Goal: Task Accomplishment & Management: Manage account settings

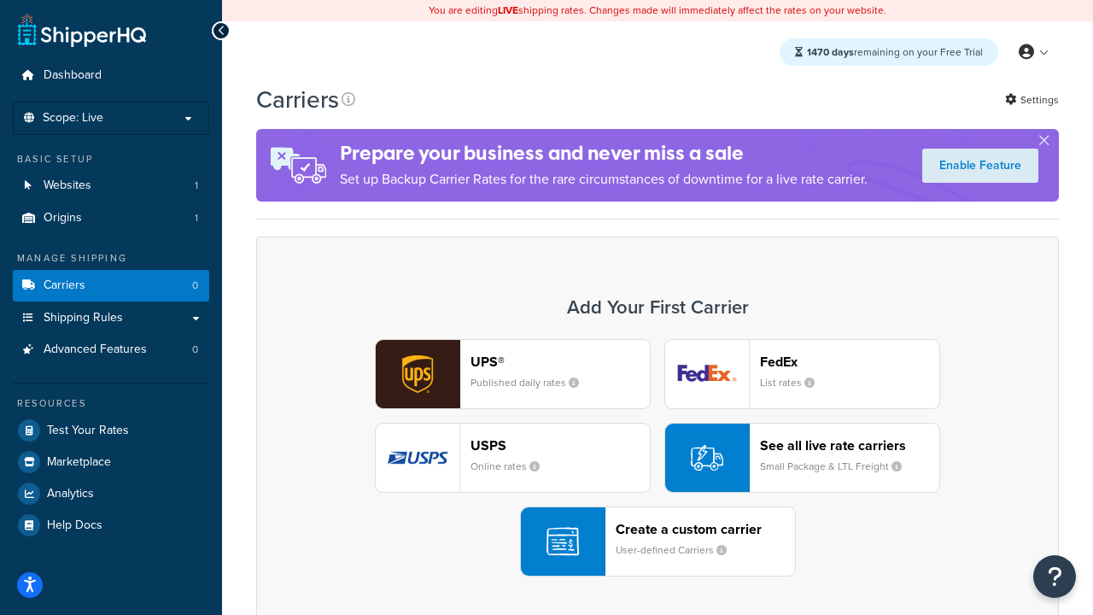
click at [657, 458] on div "UPS® Published daily rates FedEx List rates USPS Online rates See all live rate…" at bounding box center [657, 457] width 766 height 237
click at [849, 361] on header "FedEx" at bounding box center [849, 361] width 179 height 16
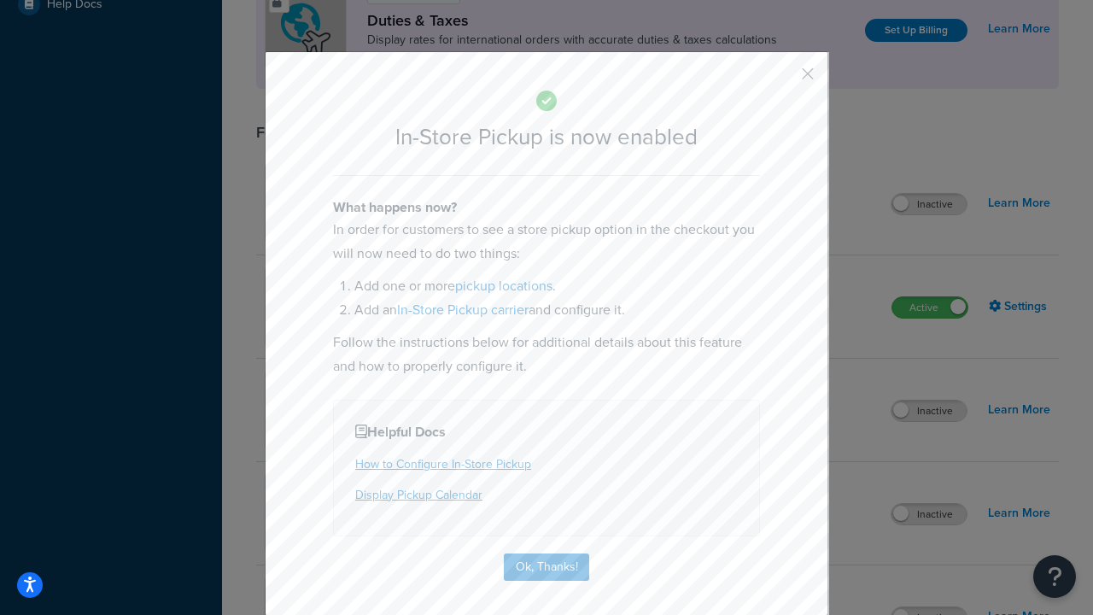
click at [782, 79] on button "button" at bounding box center [782, 80] width 4 height 4
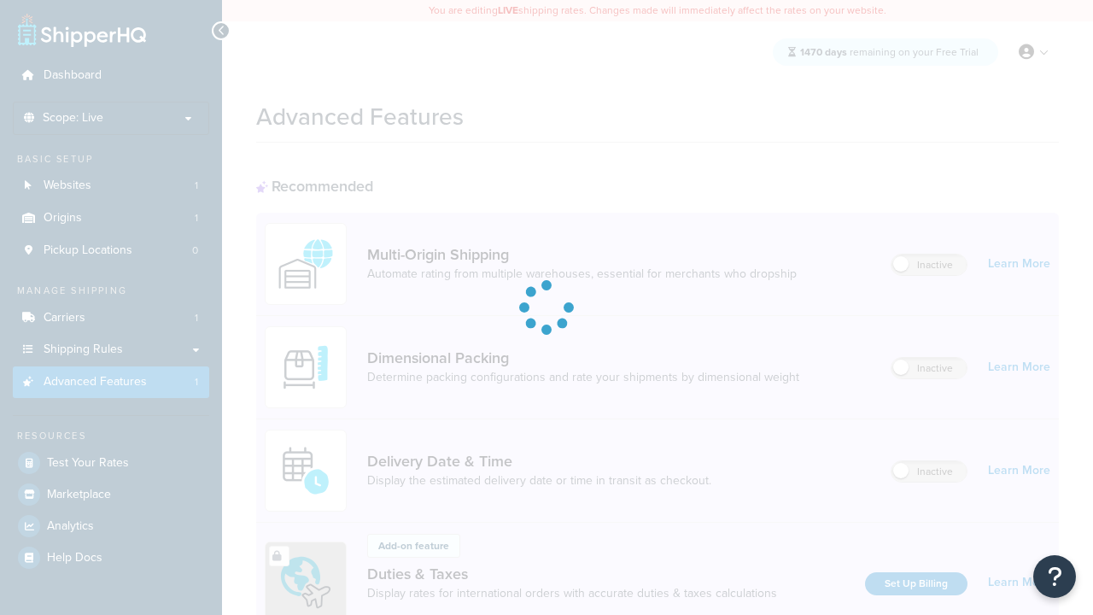
scroll to position [553, 0]
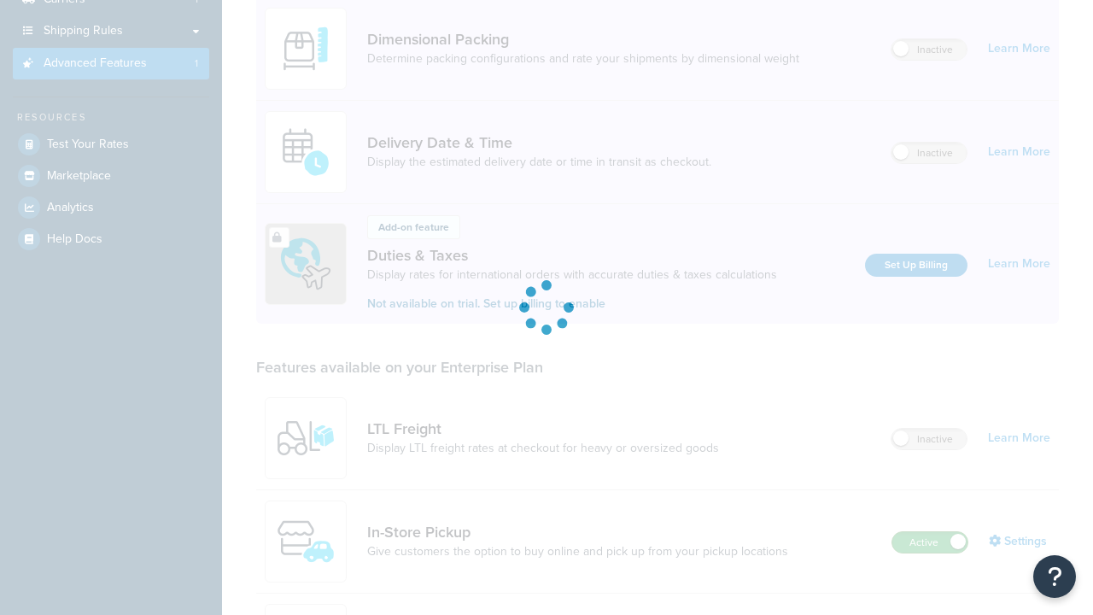
click at [930, 532] on label "Active" at bounding box center [929, 542] width 75 height 20
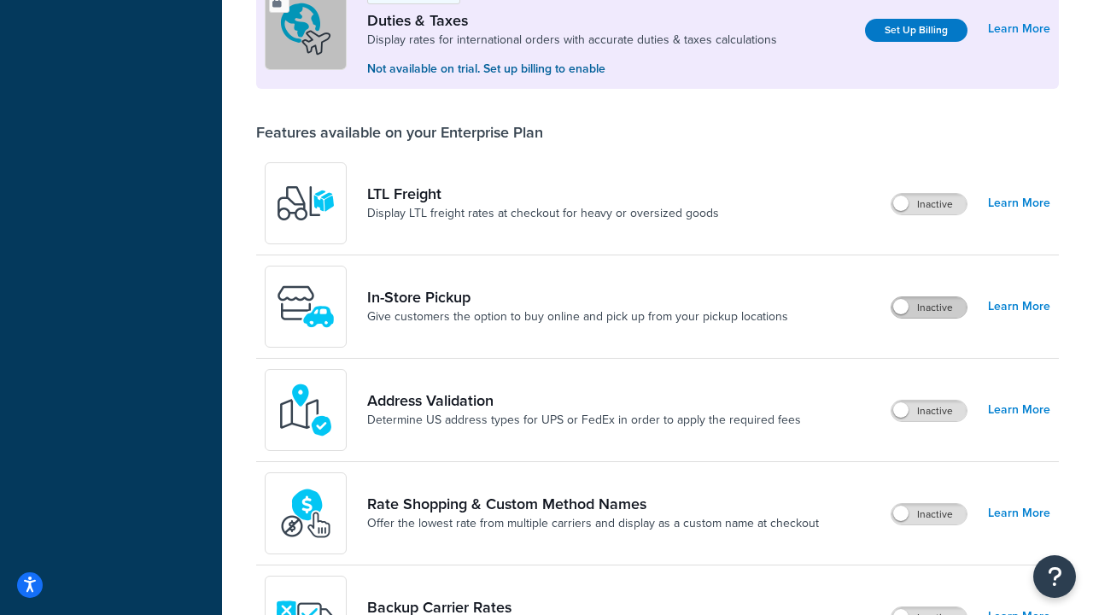
scroll to position [521, 0]
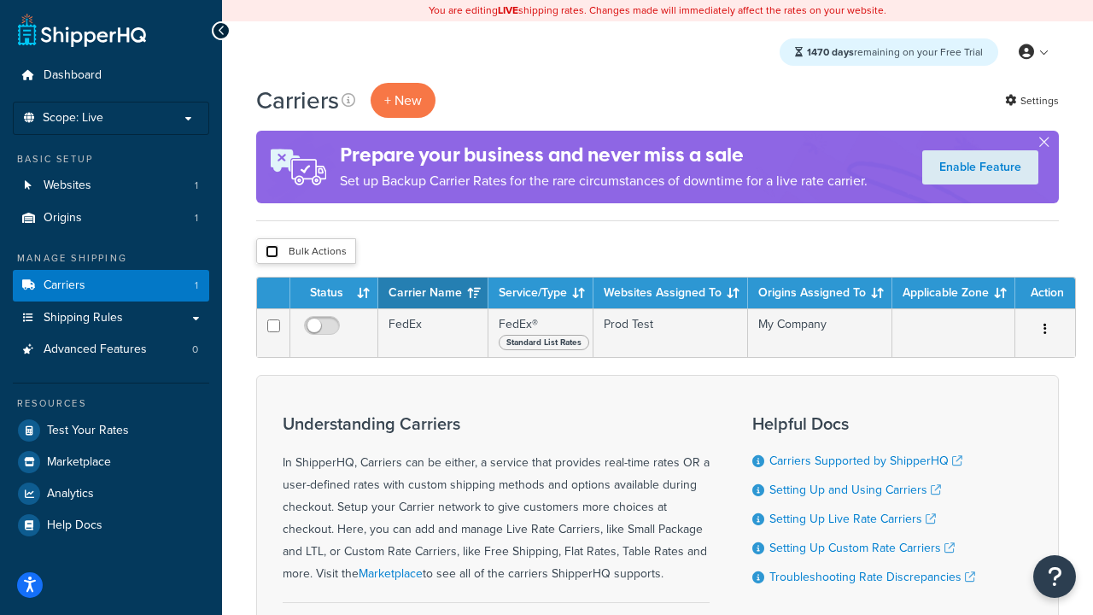
click at [271, 252] on input "checkbox" at bounding box center [271, 251] width 13 height 13
checkbox input "true"
click at [0, 0] on button "Delete" at bounding box center [0, 0] width 0 height 0
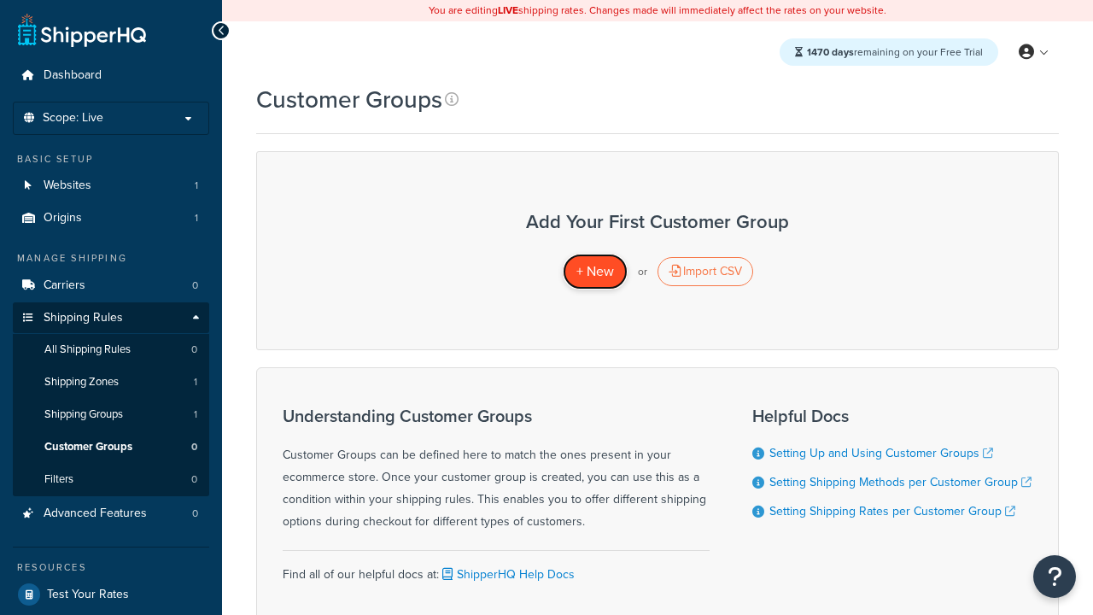
click at [594, 271] on span "+ New" at bounding box center [595, 271] width 38 height 20
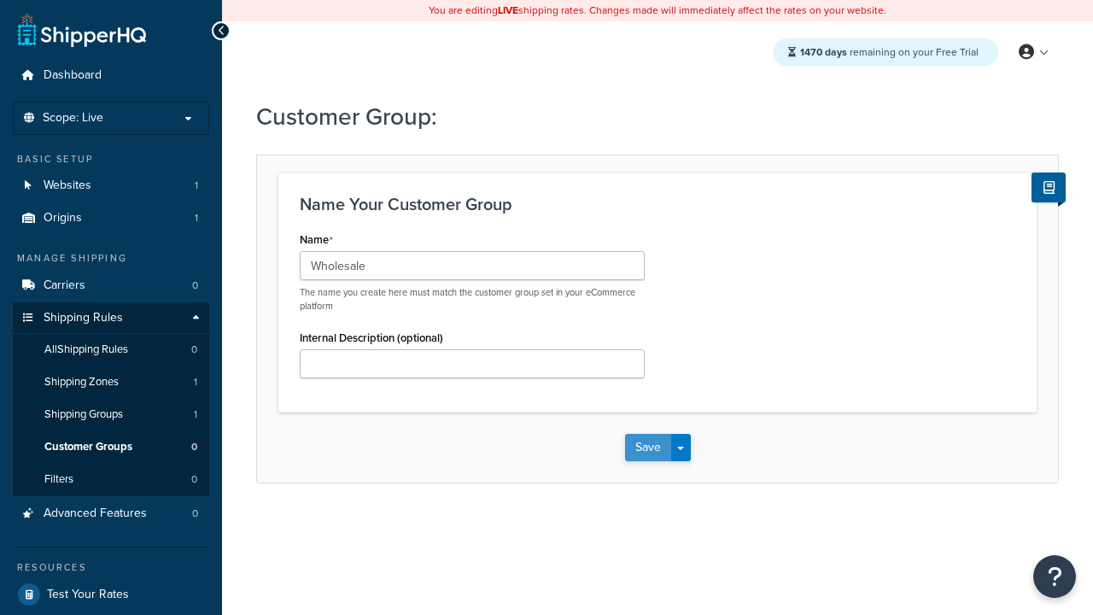
type input "Wholesale"
click at [647, 447] on button "Save" at bounding box center [648, 447] width 46 height 27
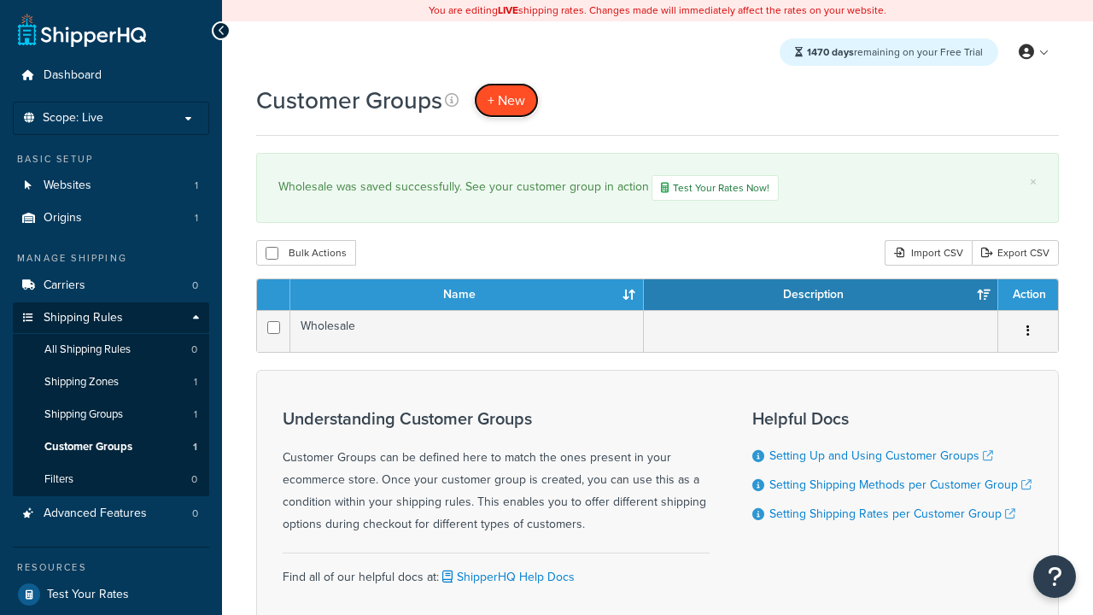
click at [506, 100] on span "+ New" at bounding box center [506, 100] width 38 height 20
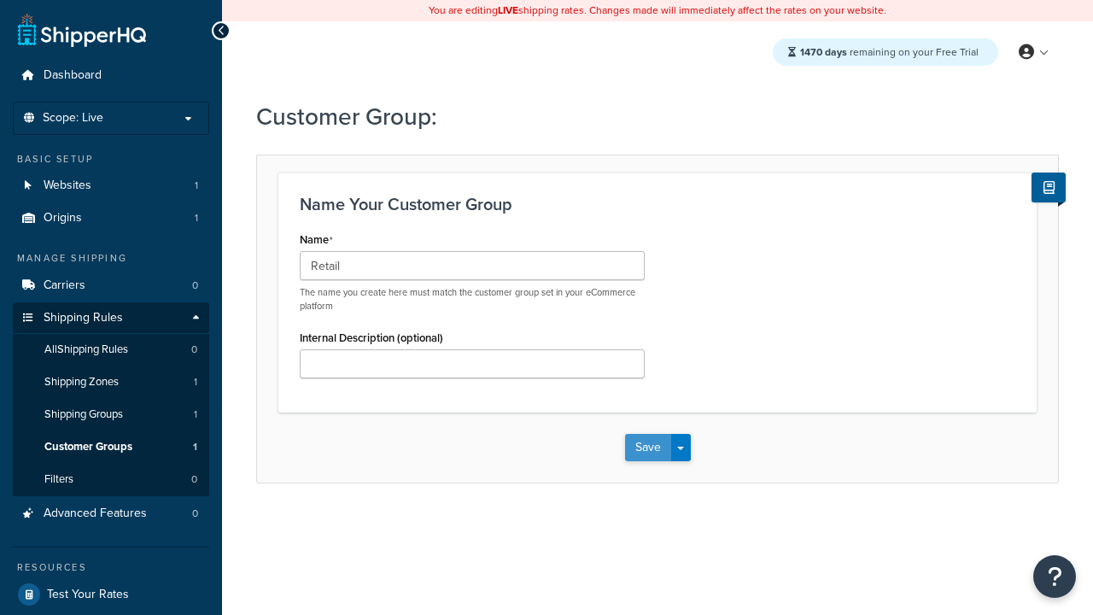
type input "Retail"
click at [647, 447] on button "Save" at bounding box center [648, 447] width 46 height 27
type input "Not Authenticated"
click at [647, 447] on button "Save" at bounding box center [648, 447] width 46 height 27
type input "Logged in"
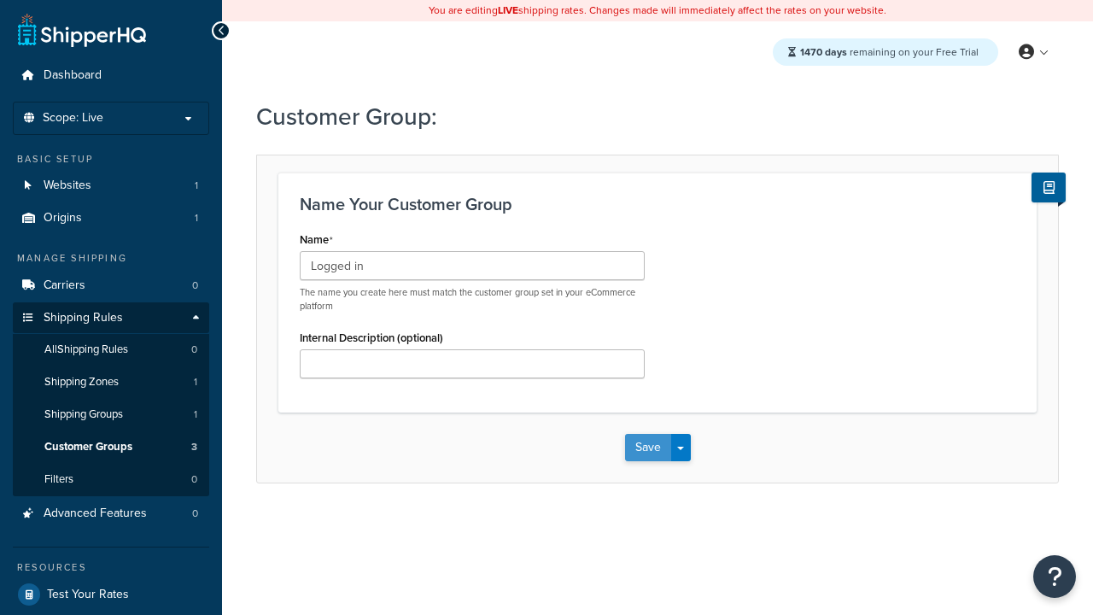
click at [647, 447] on button "Save" at bounding box center [648, 447] width 46 height 27
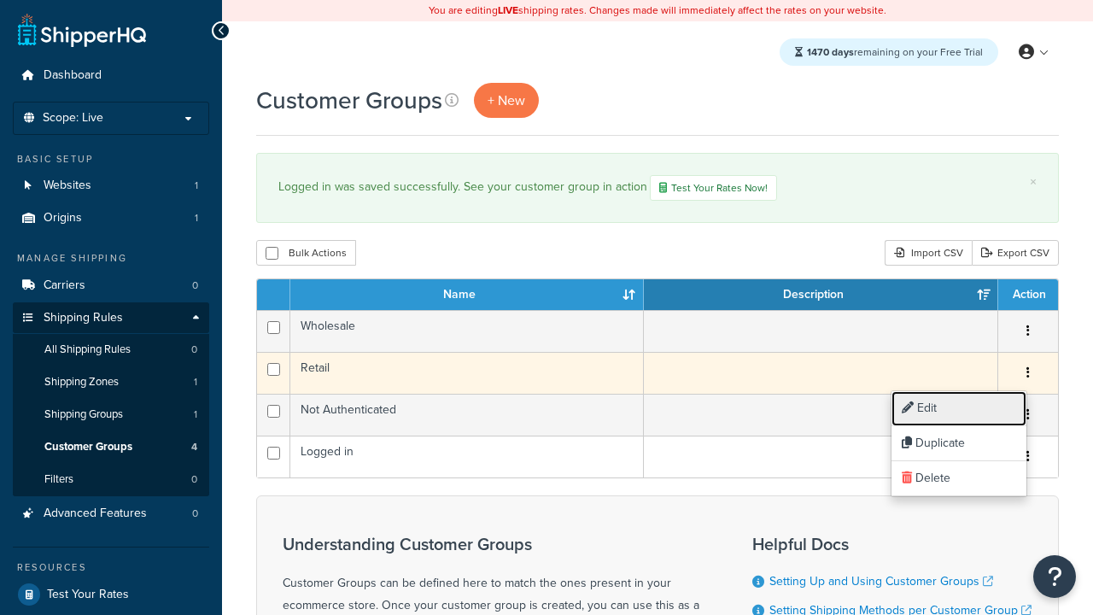
click at [958, 408] on link "Edit" at bounding box center [958, 408] width 135 height 35
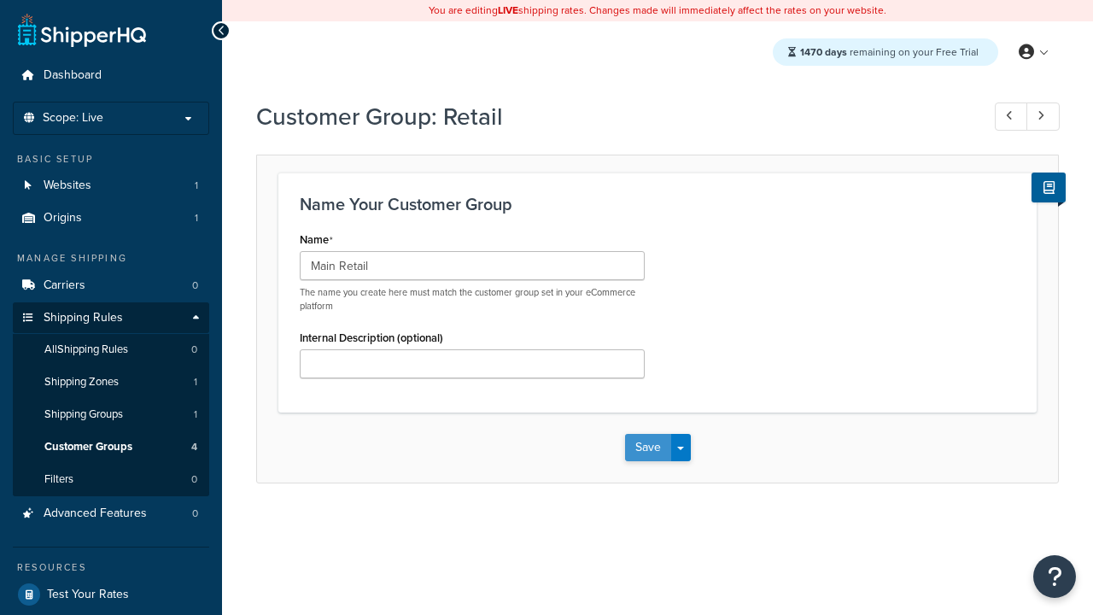
type input "Main Retail"
click at [647, 447] on button "Save" at bounding box center [648, 447] width 46 height 27
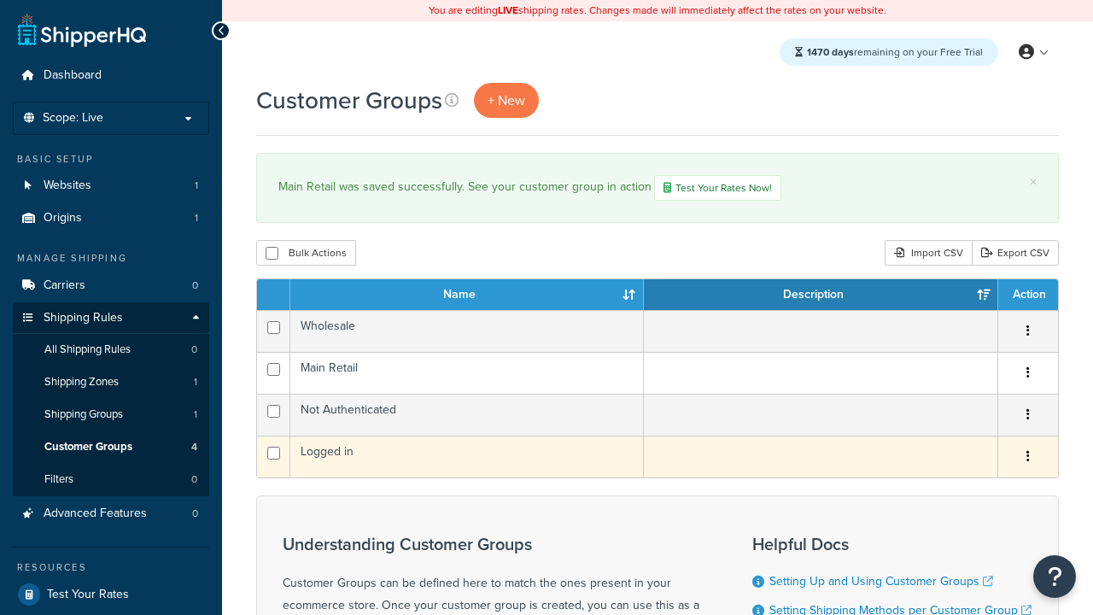
click at [1027, 458] on icon "button" at bounding box center [1027, 456] width 3 height 12
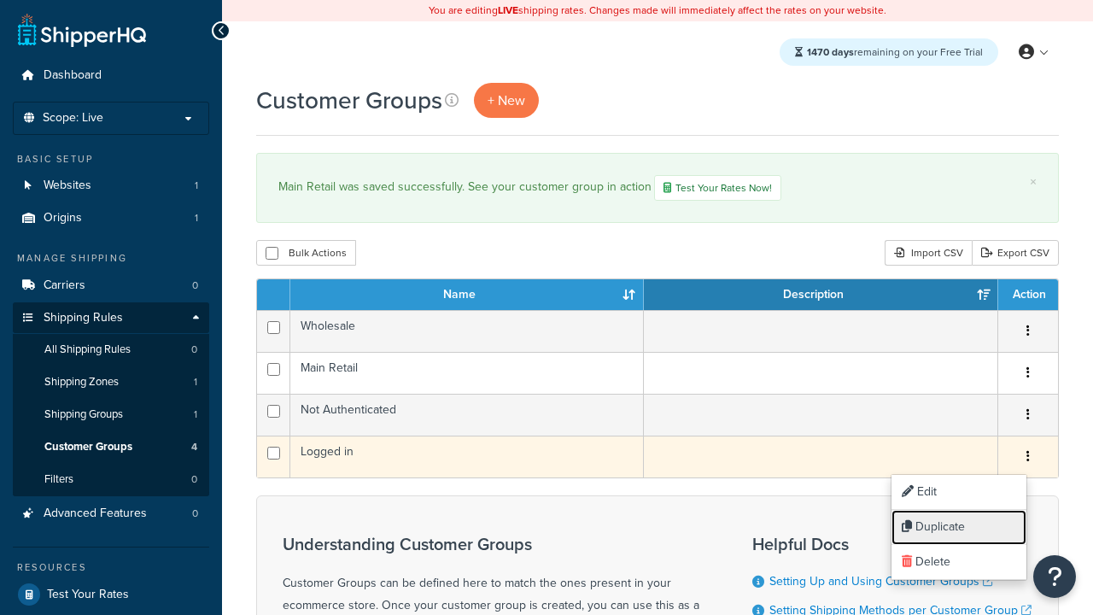
click at [958, 527] on link "Duplicate" at bounding box center [958, 527] width 135 height 35
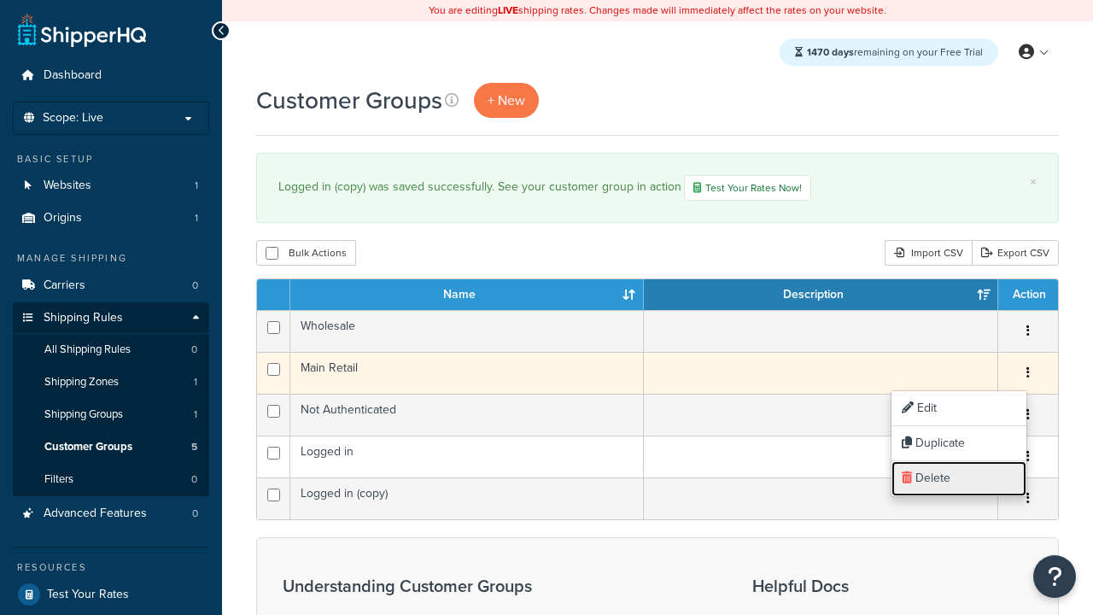
click at [958, 478] on link "Delete" at bounding box center [958, 478] width 135 height 35
